Goal: Answer question/provide support

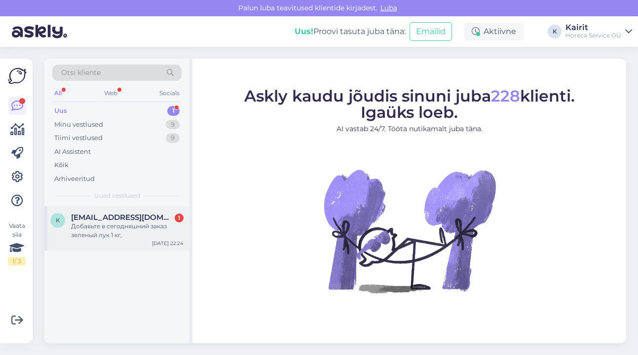
click at [118, 228] on div "Добавьте в сегодняшний заказ зеленый лук 1 кг," at bounding box center [127, 231] width 112 height 18
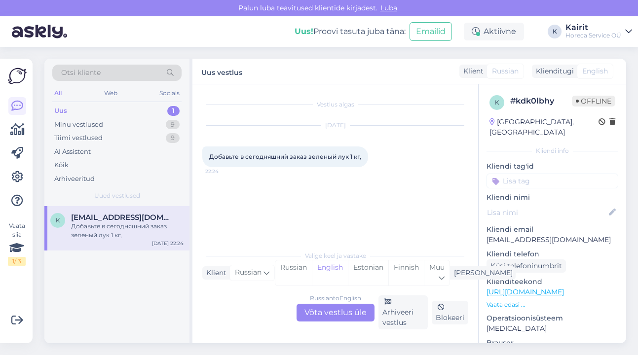
click at [314, 320] on div "Russian to English Võta vestlus üle" at bounding box center [335, 313] width 78 height 18
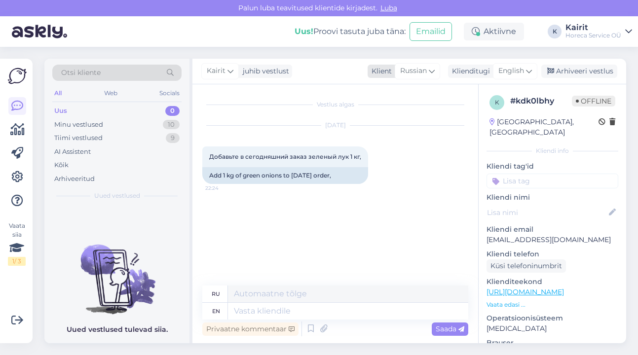
click at [431, 65] on div "Russian" at bounding box center [417, 71] width 45 height 16
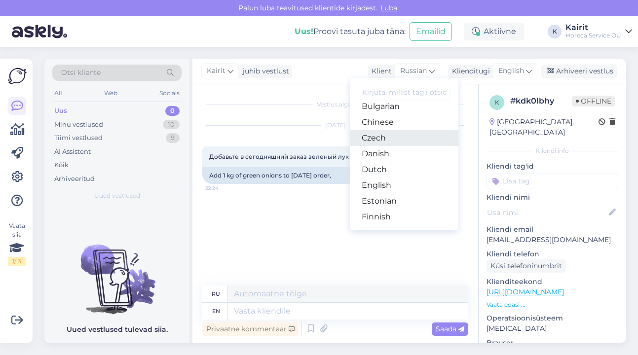
scroll to position [62, 0]
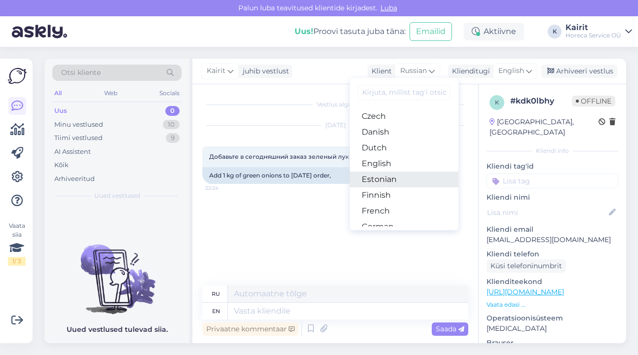
click at [415, 176] on link "Estonian" at bounding box center [404, 180] width 108 height 16
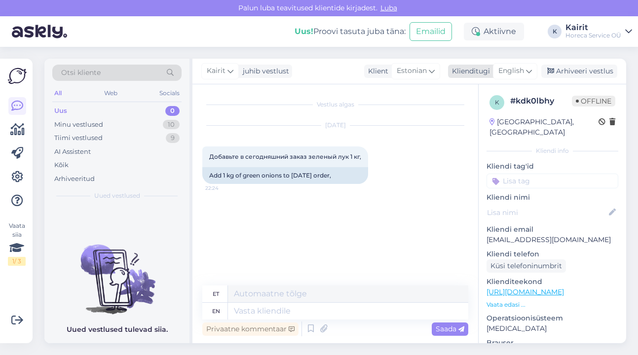
click at [516, 70] on span "English" at bounding box center [511, 71] width 26 height 11
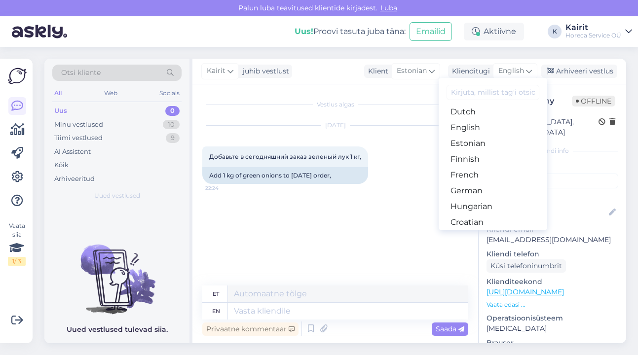
scroll to position [123, 0]
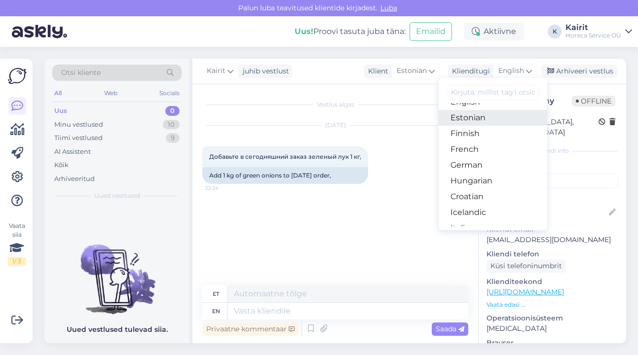
click at [499, 119] on link "Estonian" at bounding box center [492, 118] width 108 height 16
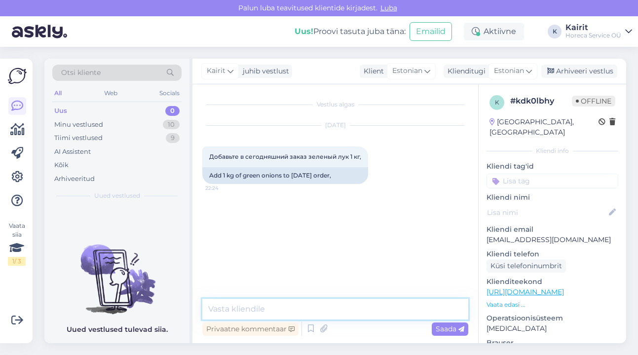
click at [376, 308] on textarea at bounding box center [335, 309] width 266 height 21
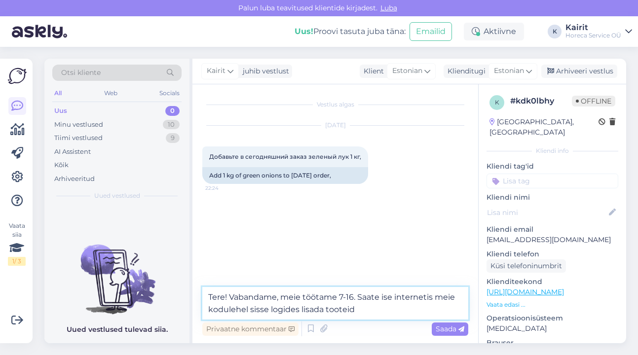
type textarea "Tere! Vabandame, meie töötame 7-16. Saate ise internetis meie kodulehel sisse l…"
